Goal: Find specific page/section: Find specific page/section

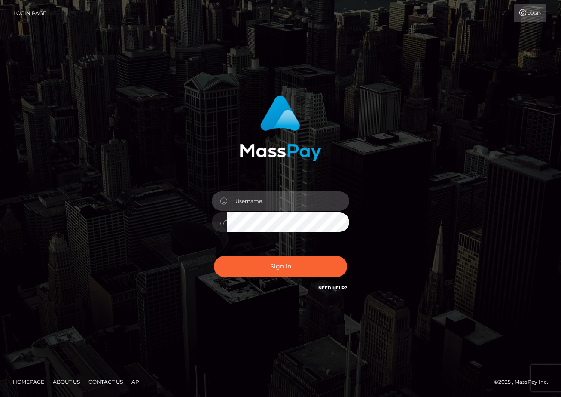
click at [256, 198] on input "text" at bounding box center [288, 200] width 122 height 19
type input "duquesne.rahm"
click at [214, 256] on button "Sign in" at bounding box center [280, 266] width 133 height 21
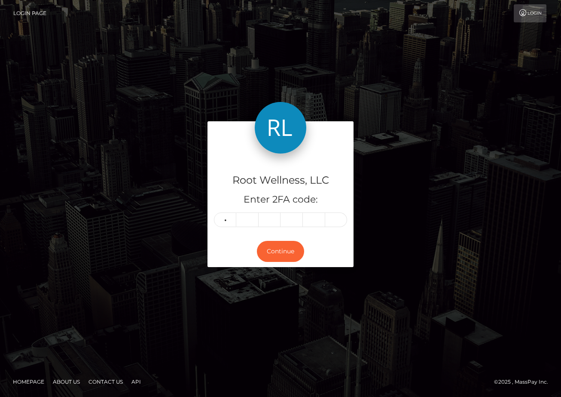
type input "7"
type input "5"
type input "2"
type input "9"
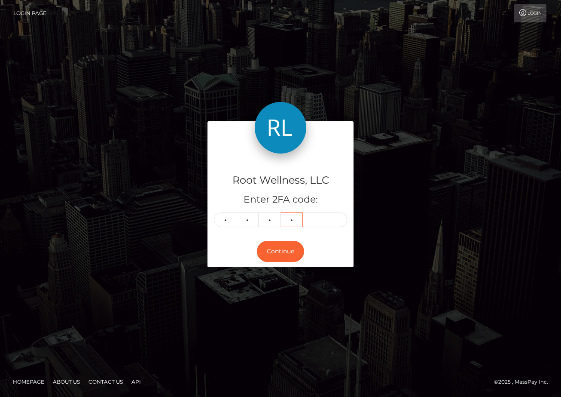
type input "5"
type input "1"
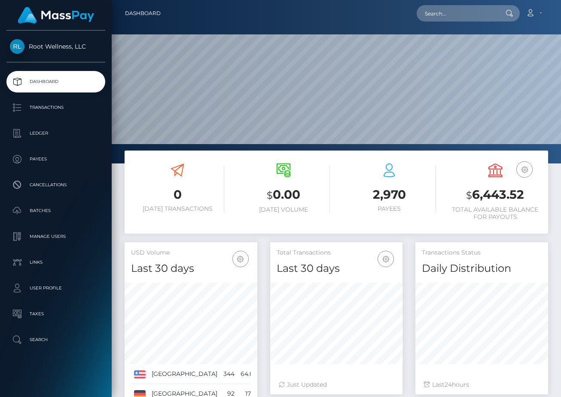
scroll to position [152, 133]
click at [450, 17] on input "text" at bounding box center [457, 13] width 81 height 16
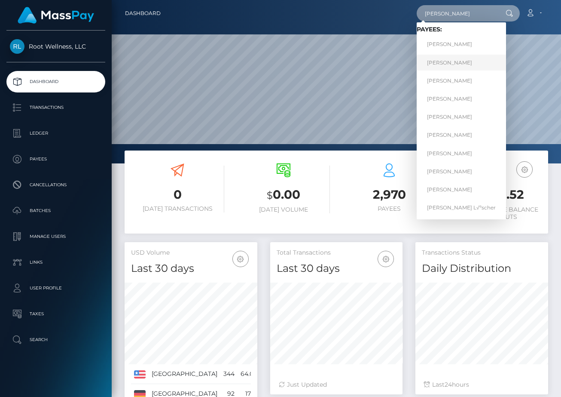
type input "martina"
click at [463, 61] on link "MARTINA KONIG" at bounding box center [461, 63] width 89 height 16
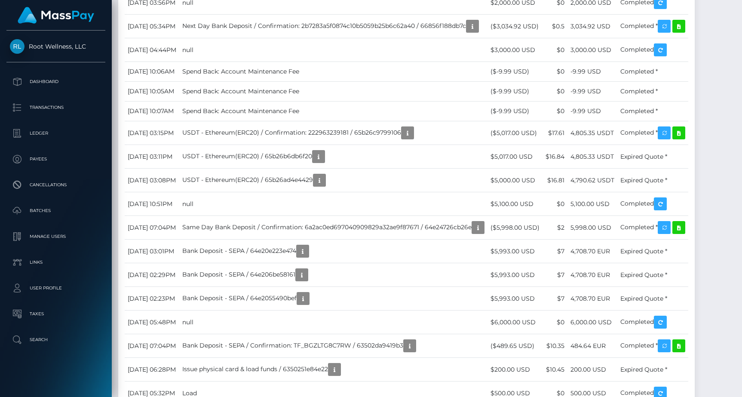
scroll to position [1854, 0]
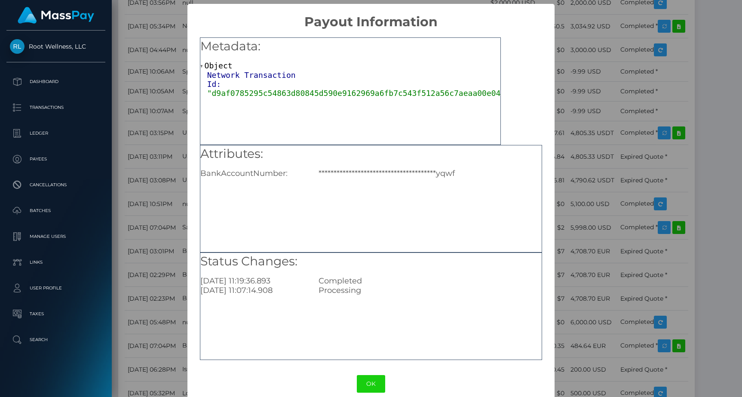
click at [163, 193] on div "**********" at bounding box center [371, 198] width 742 height 397
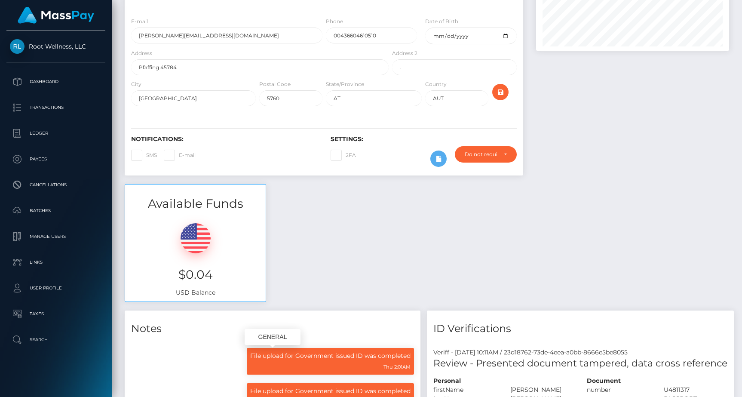
scroll to position [0, 0]
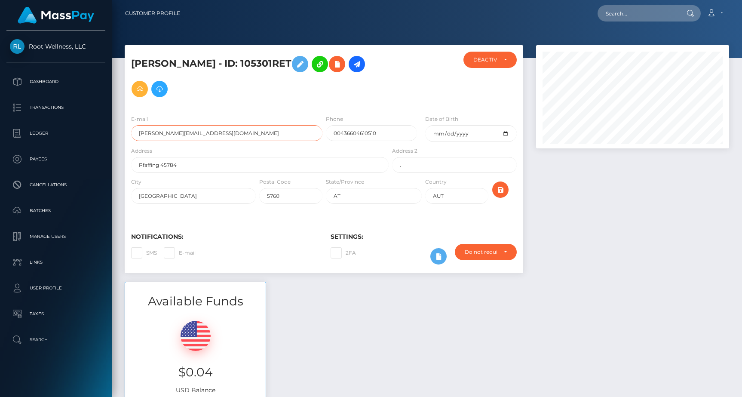
drag, startPoint x: 213, startPoint y: 134, endPoint x: 143, endPoint y: 127, distance: 69.9
click at [143, 127] on input "martina@gsundsi.at" at bounding box center [226, 133] width 191 height 16
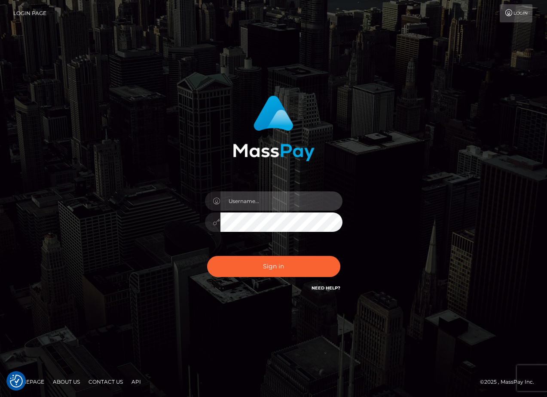
click at [244, 202] on input "text" at bounding box center [281, 200] width 122 height 19
type input "duquesne.rahm"
click at [207, 256] on button "Sign in" at bounding box center [273, 266] width 133 height 21
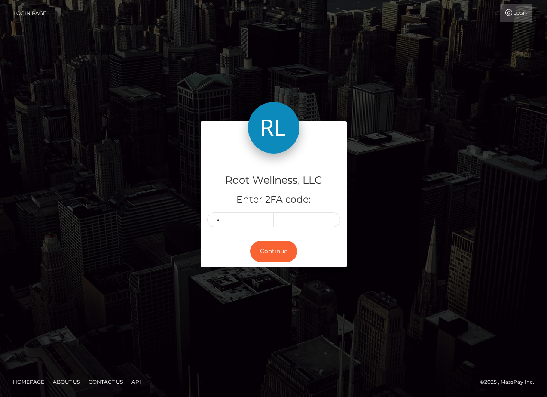
type input "4"
type input "1"
type input "9"
type input "0"
type input "7"
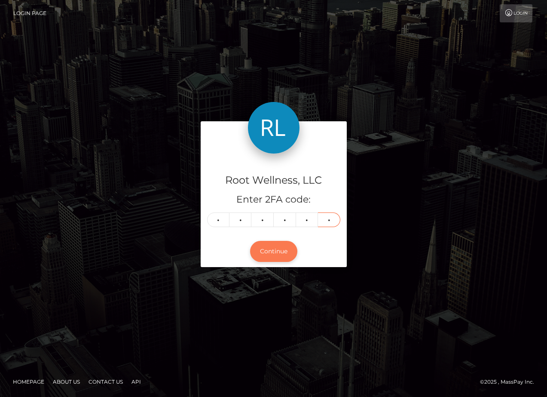
type input "9"
click at [284, 246] on button "Continue" at bounding box center [273, 251] width 47 height 21
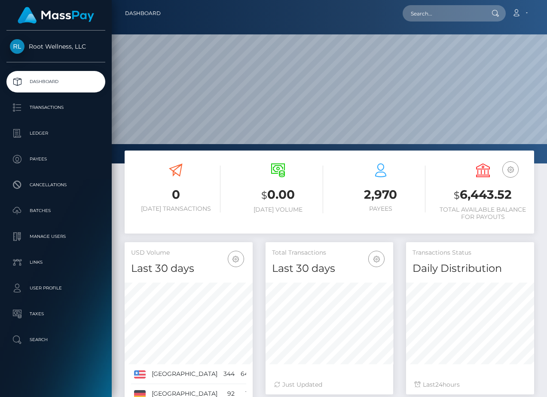
scroll to position [152, 128]
click at [425, 14] on input "text" at bounding box center [443, 13] width 81 height 16
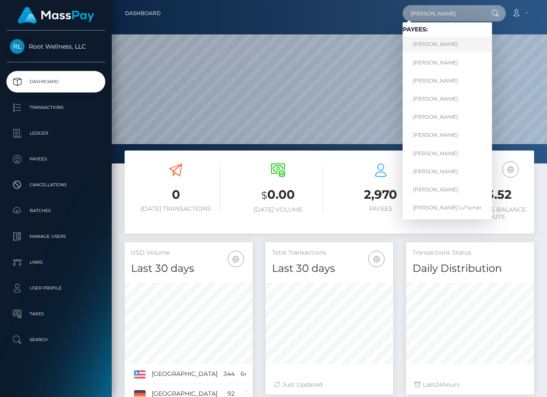
type input "martina"
click at [442, 45] on link "MARTINA KONIG" at bounding box center [447, 45] width 89 height 16
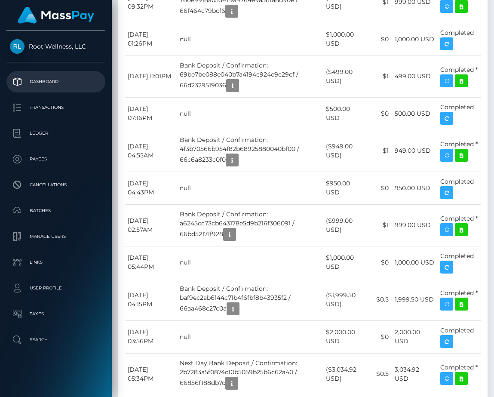
scroll to position [429507, 429500]
